Goal: Transaction & Acquisition: Purchase product/service

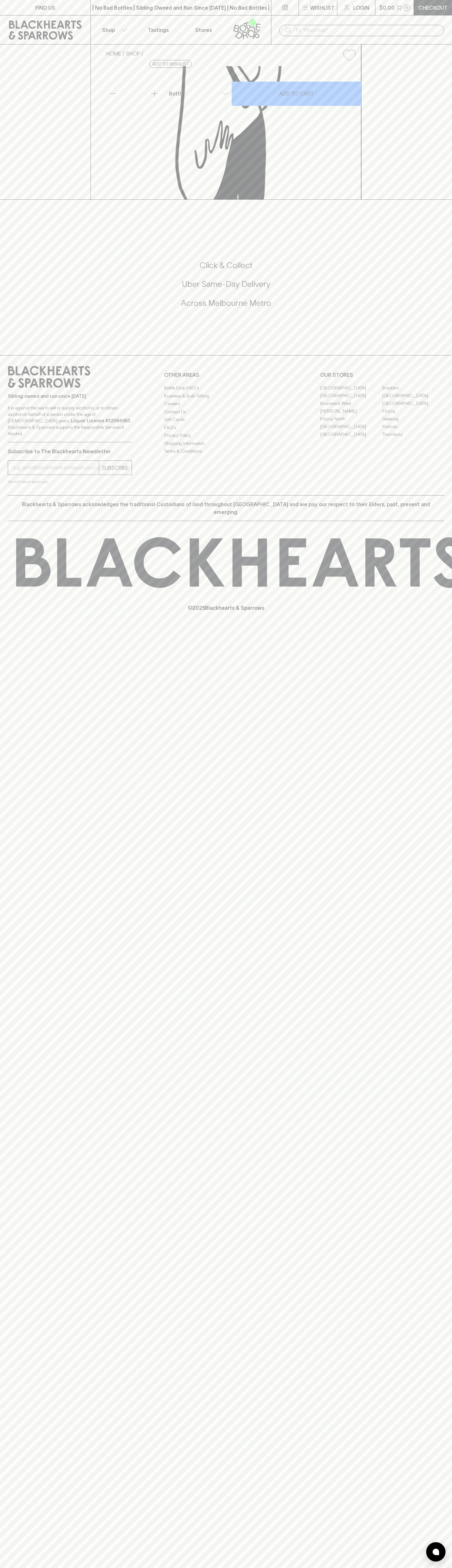
click at [281, 9] on link at bounding box center [284, 7] width 27 height 15
click at [451, 824] on div "FIND US | No Bad Bottles | Sibling Owned and Run Since [DATE] | No Bad Bottles …" at bounding box center [226, 784] width 452 height 1568
click at [9, 1567] on html "FIND US | No Bad Bottles | Sibling Owned and Run Since [DATE] | No Bad Bottles …" at bounding box center [226, 784] width 452 height 1568
click at [14, 880] on div "FIND US | No Bad Bottles | Sibling Owned and Run Since 2006 | No Bad Bottles | …" at bounding box center [226, 784] width 452 height 1568
